Goal: Entertainment & Leisure: Consume media (video, audio)

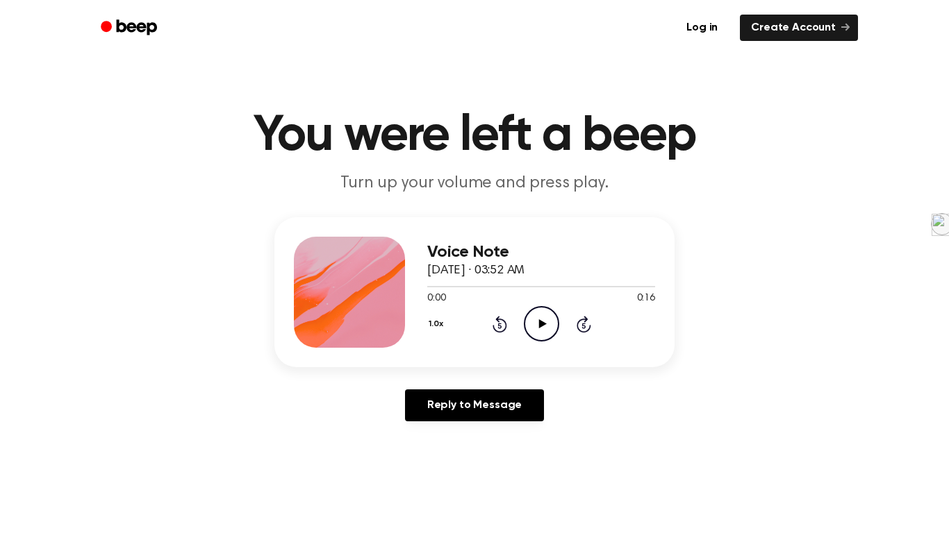
click at [544, 338] on icon "Play Audio" at bounding box center [541, 323] width 35 height 35
click at [137, 140] on h1 "You were left a beep" at bounding box center [474, 136] width 711 height 50
click at [542, 313] on icon "Play Audio" at bounding box center [541, 323] width 35 height 35
click at [531, 315] on icon "Play Audio" at bounding box center [541, 323] width 35 height 35
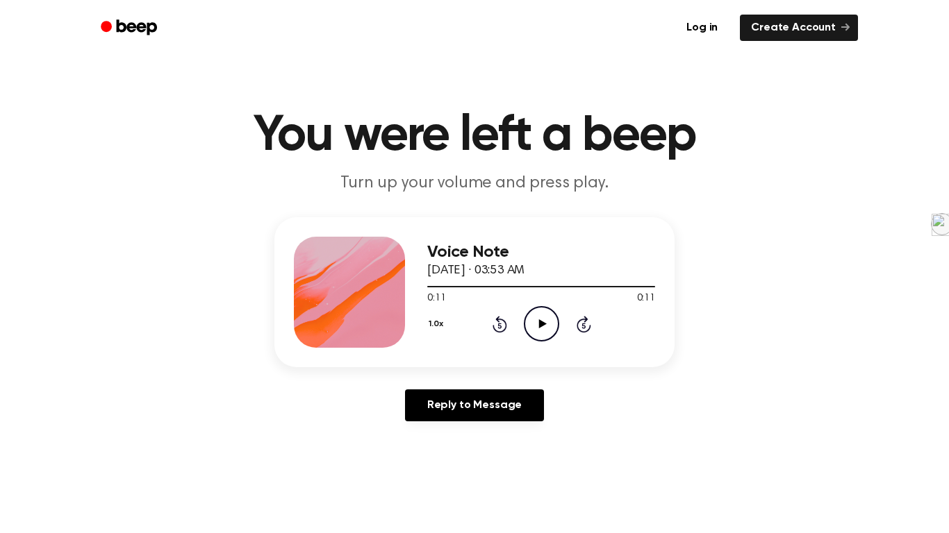
click at [532, 328] on icon "Play Audio" at bounding box center [541, 323] width 35 height 35
click at [549, 325] on icon "Play Audio" at bounding box center [541, 323] width 35 height 35
click at [549, 325] on icon "Pause Audio" at bounding box center [541, 323] width 35 height 35
click at [551, 325] on icon "Play Audio" at bounding box center [541, 323] width 35 height 35
